Goal: Information Seeking & Learning: Find specific page/section

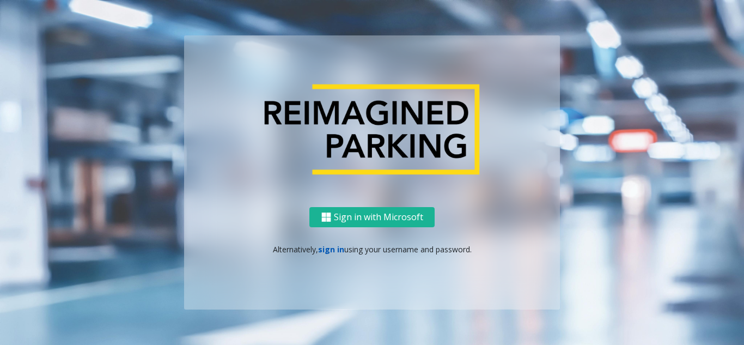
click at [325, 252] on link "sign in" at bounding box center [331, 249] width 26 height 10
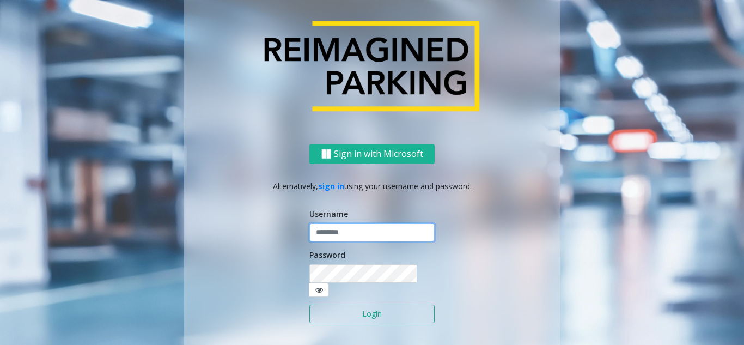
click at [336, 241] on input "text" at bounding box center [371, 232] width 125 height 19
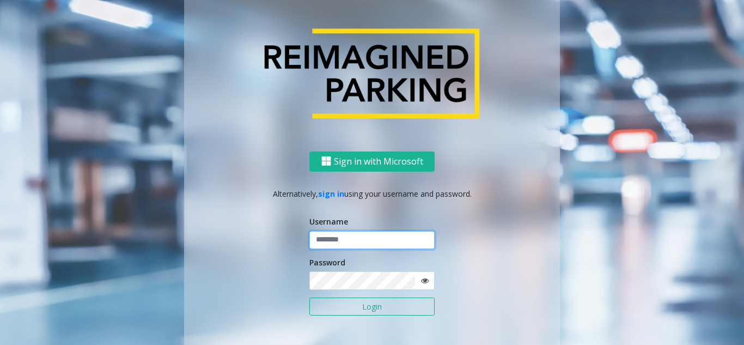
click at [336, 241] on input "text" at bounding box center [371, 239] width 125 height 19
type input "**********"
click at [309, 297] on button "Login" at bounding box center [371, 306] width 125 height 19
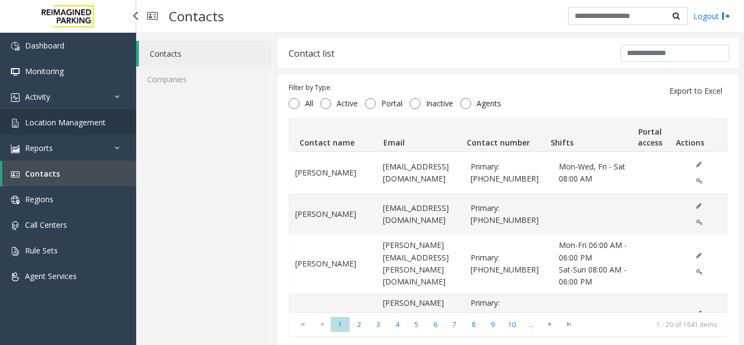
click at [54, 116] on link "Location Management" at bounding box center [68, 122] width 136 height 26
click at [75, 124] on span "Location Management" at bounding box center [65, 122] width 81 height 10
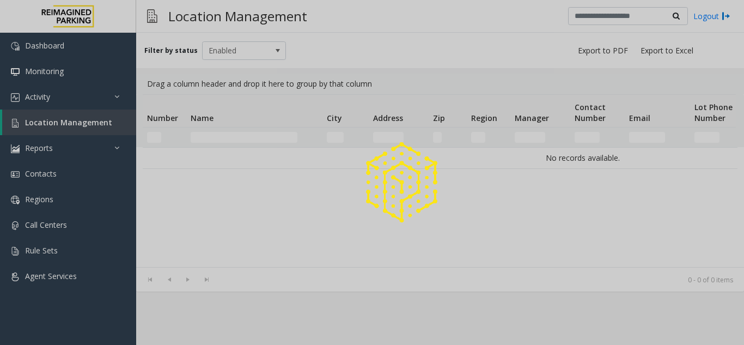
click at [75, 124] on div at bounding box center [372, 172] width 744 height 345
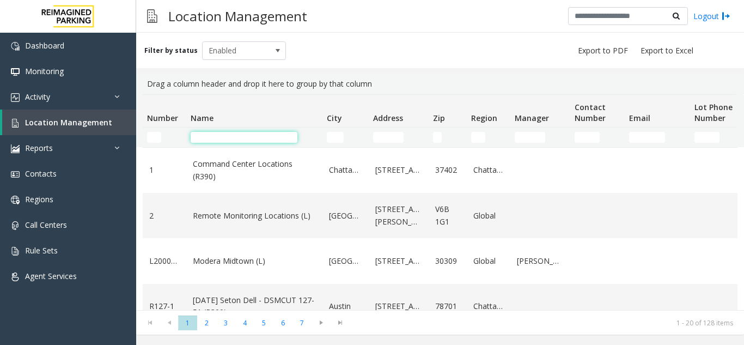
click at [254, 139] on input "Name Filter" at bounding box center [244, 137] width 107 height 11
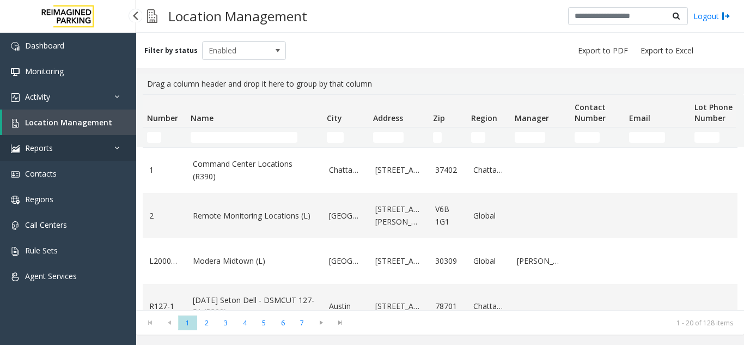
drag, startPoint x: 0, startPoint y: 0, endPoint x: 46, endPoint y: 151, distance: 158.3
click at [46, 151] on span "Reports" at bounding box center [39, 148] width 28 height 10
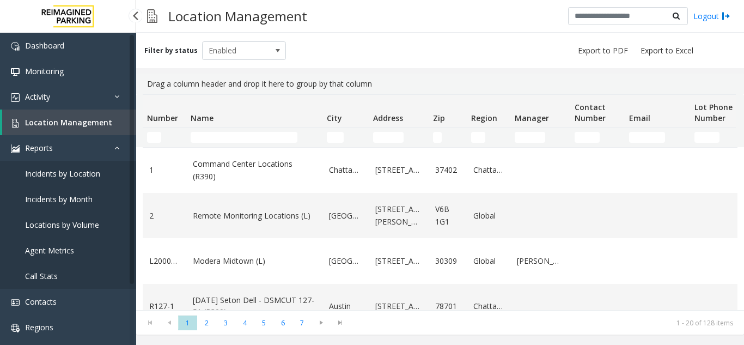
click at [46, 252] on span "Agent Metrics" at bounding box center [49, 250] width 49 height 10
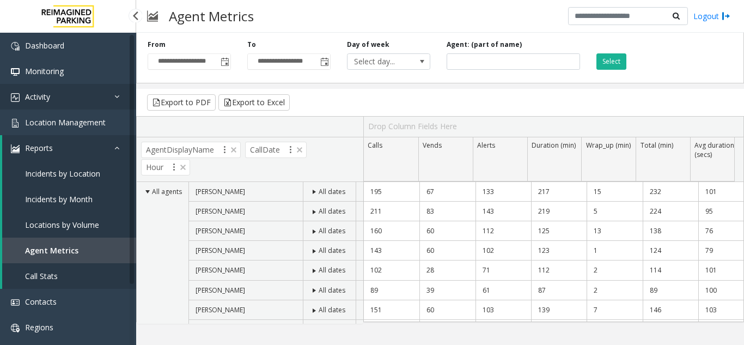
click at [91, 97] on link "Activity" at bounding box center [68, 97] width 136 height 26
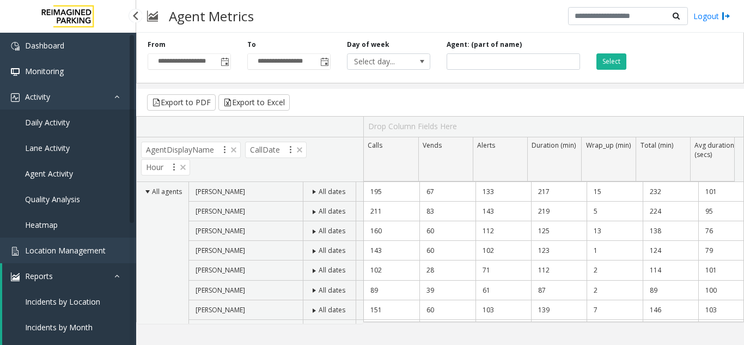
click at [43, 168] on span "Agent Activity" at bounding box center [49, 173] width 48 height 10
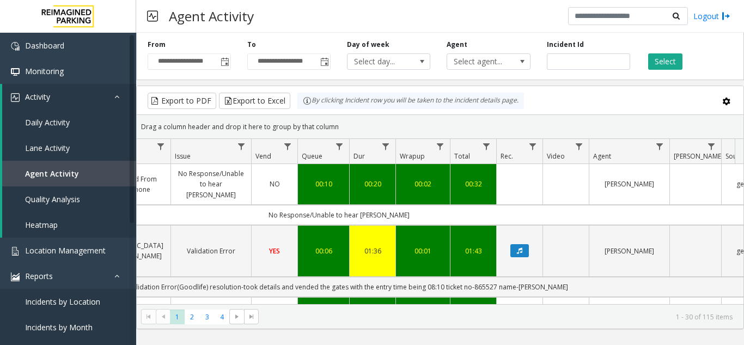
scroll to position [0, 340]
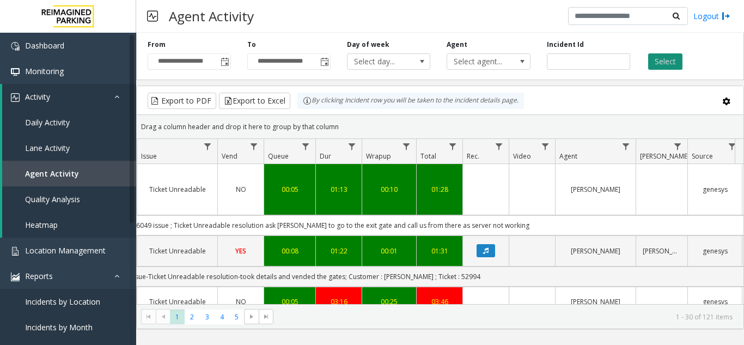
click at [652, 57] on button "Select" at bounding box center [665, 61] width 34 height 16
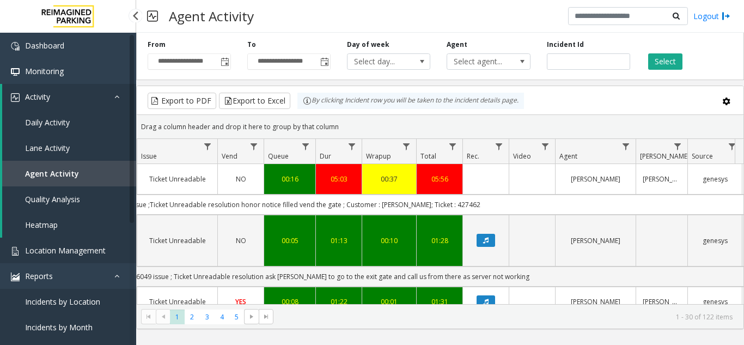
click at [58, 240] on link "Location Management" at bounding box center [68, 250] width 136 height 26
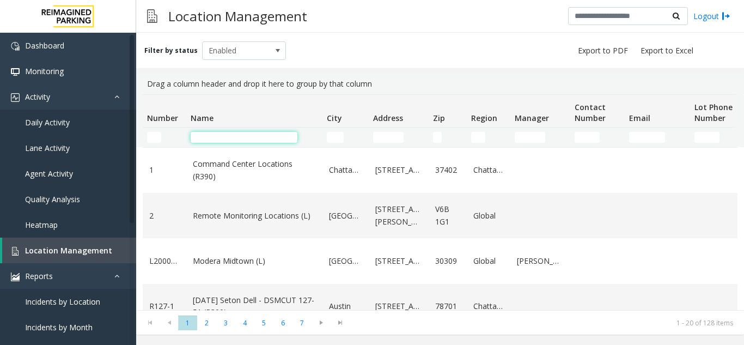
click at [229, 132] on input "Name Filter" at bounding box center [244, 137] width 107 height 11
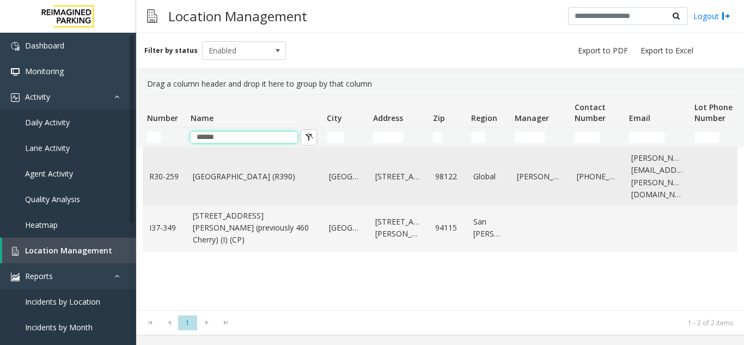
type input "******"
click at [249, 170] on link "[GEOGRAPHIC_DATA] (R390)" at bounding box center [254, 176] width 123 height 12
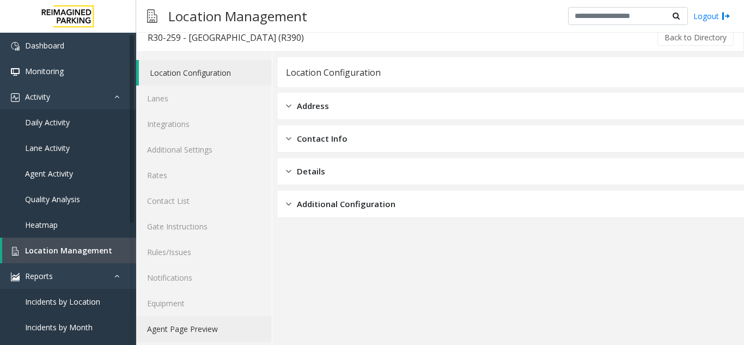
scroll to position [14, 0]
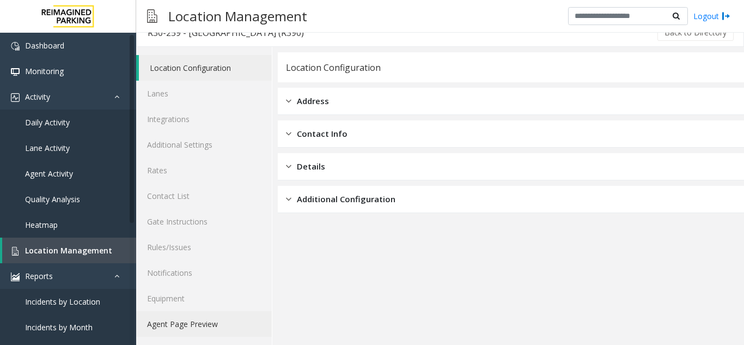
click at [181, 319] on link "Agent Page Preview" at bounding box center [204, 324] width 136 height 26
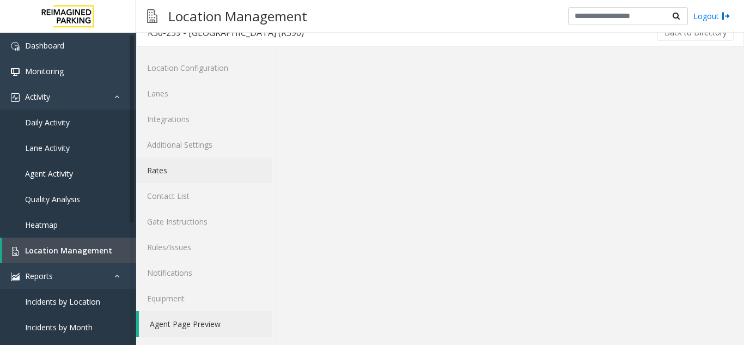
click at [161, 172] on link "Rates" at bounding box center [204, 170] width 136 height 26
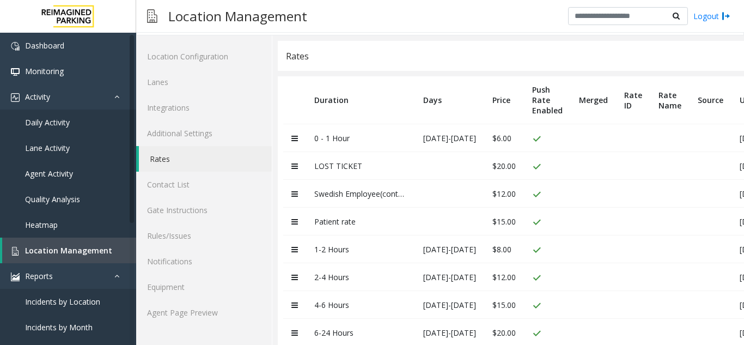
scroll to position [57, 0]
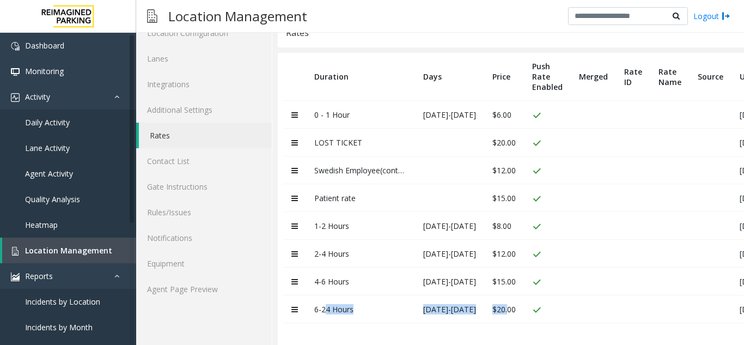
drag, startPoint x: 324, startPoint y: 303, endPoint x: 514, endPoint y: 303, distance: 189.5
click at [514, 303] on tr "6-24 Hours [DATE]-[DATE] $20.00 [DATE] 3:07AM" at bounding box center [564, 309] width 563 height 28
drag, startPoint x: 343, startPoint y: 136, endPoint x: 480, endPoint y: 127, distance: 137.0
click at [480, 128] on tr "LOST TICKET $20.00 [DATE] 4:32AM" at bounding box center [564, 142] width 563 height 28
click at [482, 128] on td at bounding box center [449, 142] width 69 height 28
